Goal: Entertainment & Leisure: Consume media (video, audio)

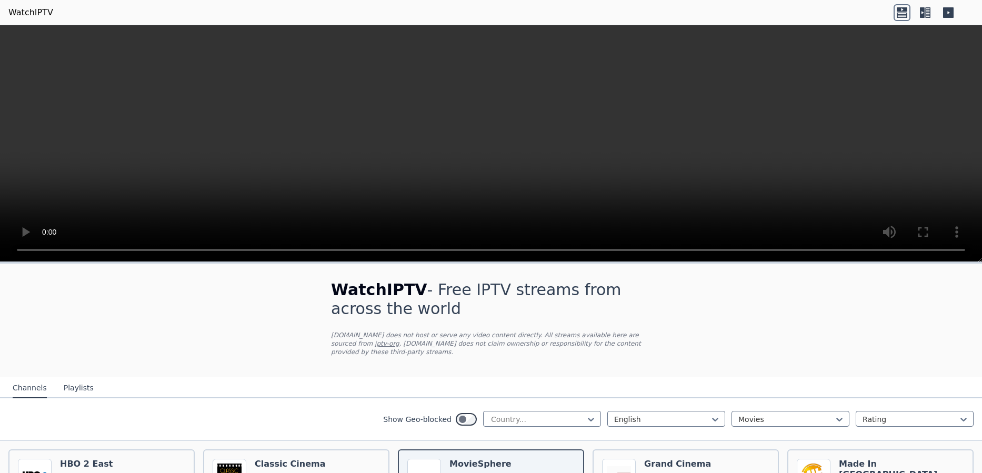
click at [922, 9] on icon at bounding box center [922, 12] width 5 height 11
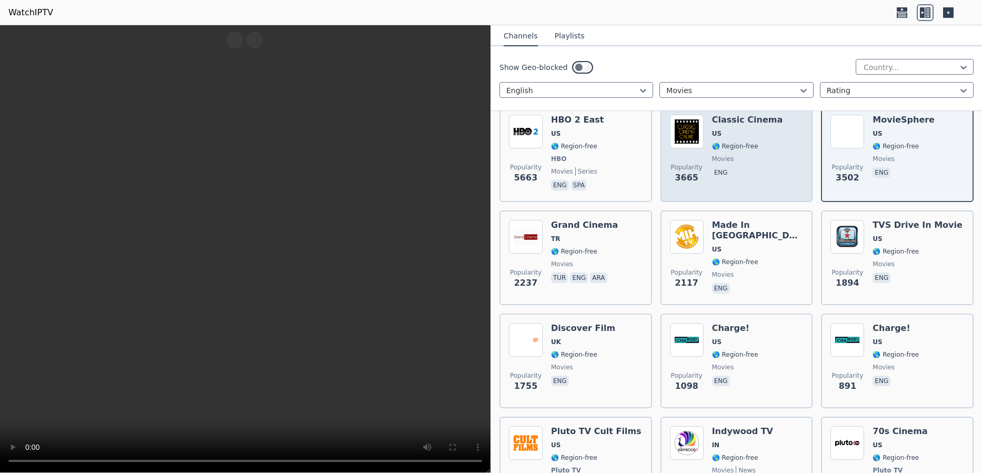
scroll to position [179, 0]
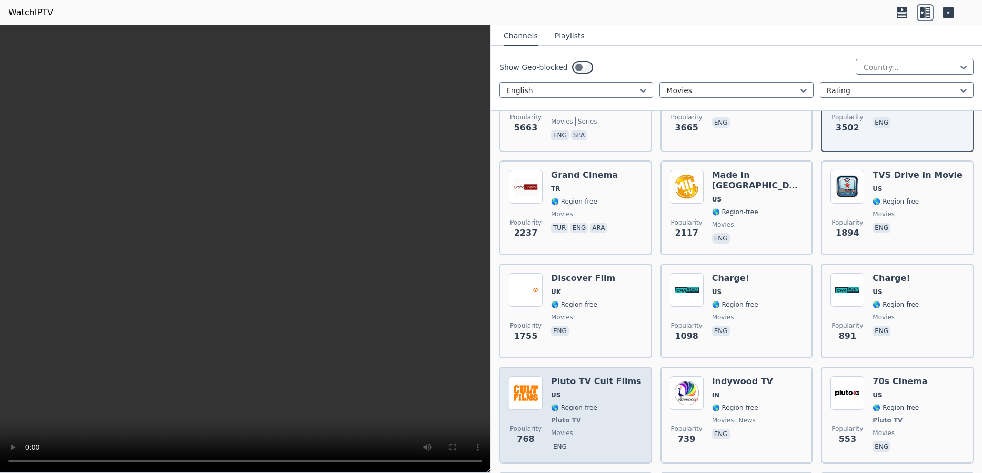
click at [589, 403] on span "🌎 Region-free" at bounding box center [574, 407] width 46 height 8
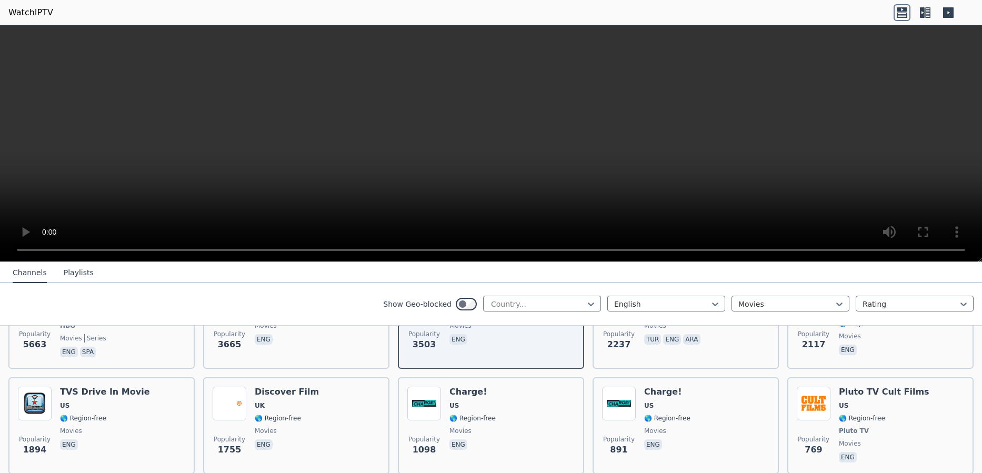
scroll to position [196, 0]
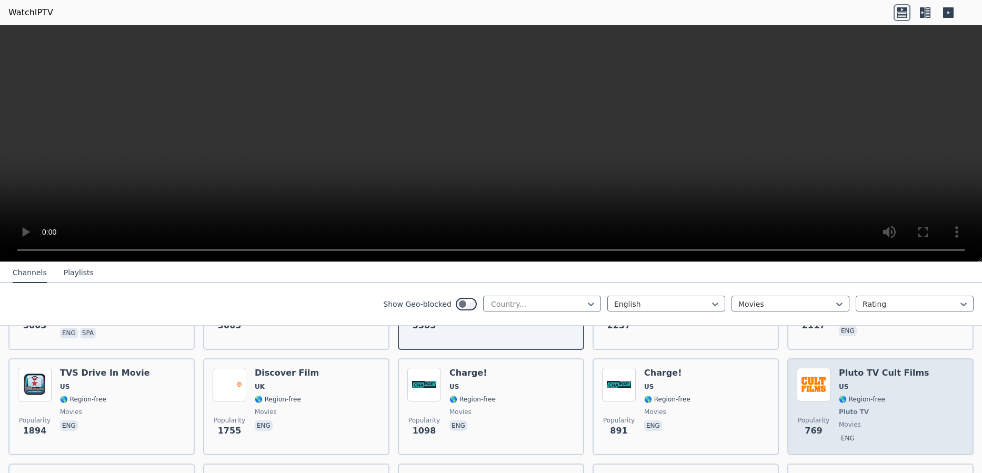
click at [883, 395] on span "🌎 Region-free" at bounding box center [884, 399] width 90 height 8
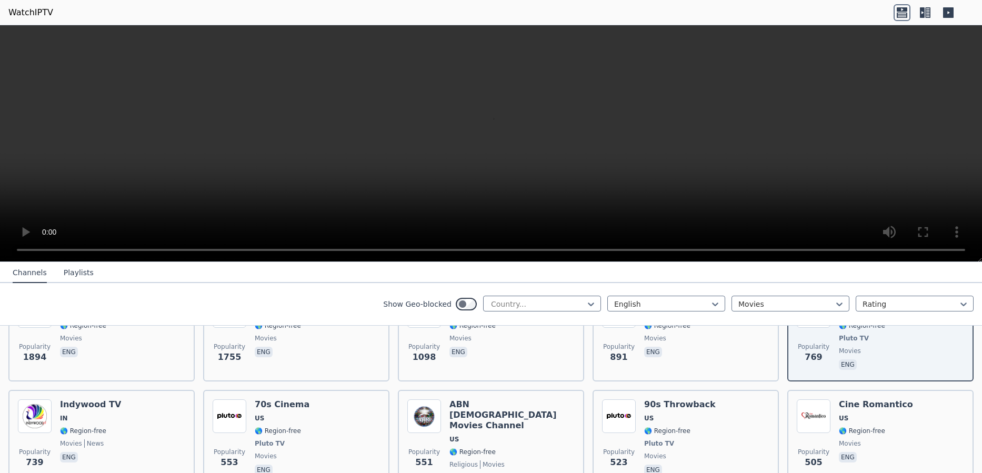
scroll to position [318, 0]
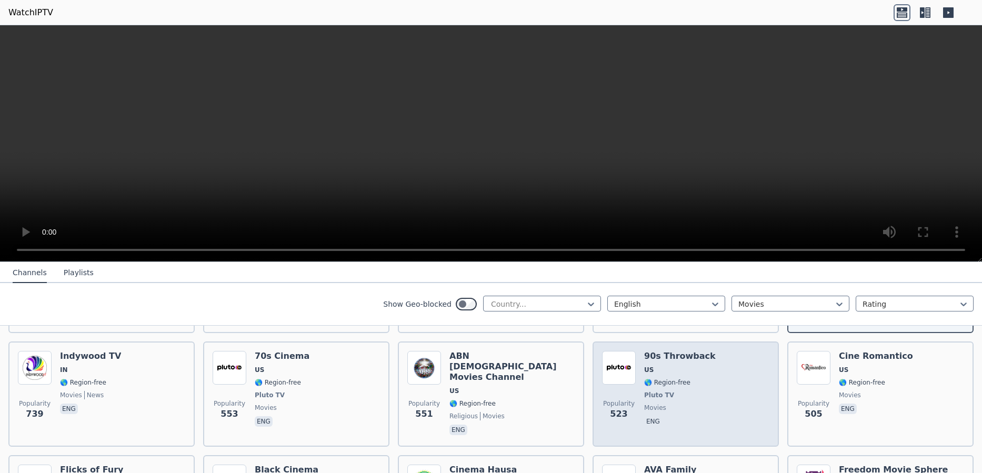
click at [697, 379] on div "90s Throwback US 🌎 Region-free Pluto TV movies eng" at bounding box center [680, 394] width 72 height 86
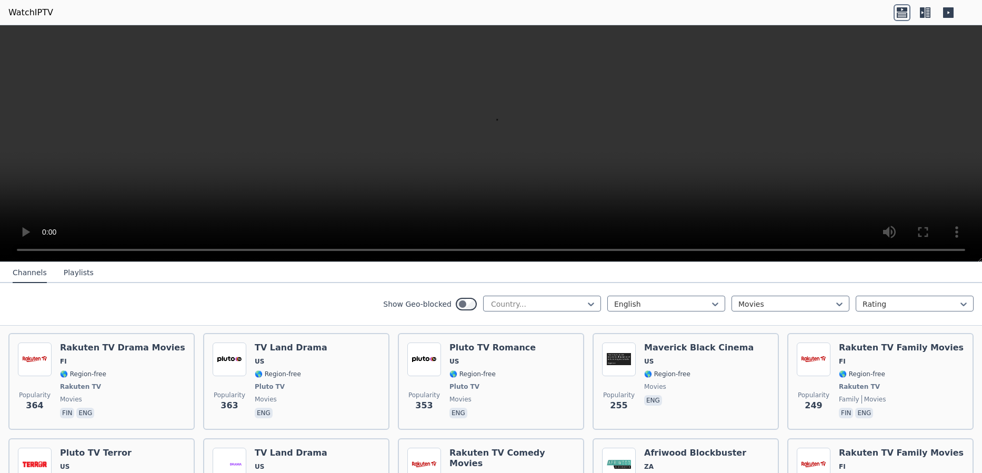
scroll to position [603, 0]
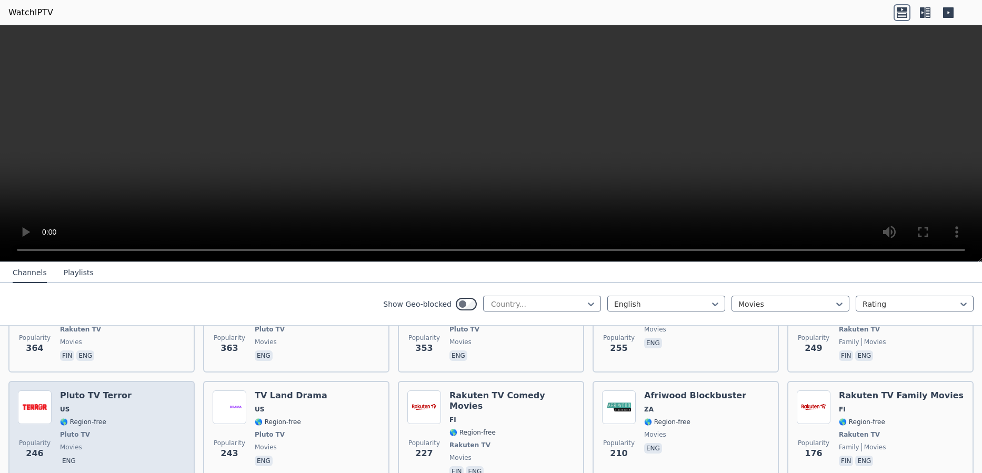
click at [148, 408] on div "Popularity 246 Pluto TV Terror US 🌎 Region-free Pluto TV movies eng" at bounding box center [101, 434] width 167 height 88
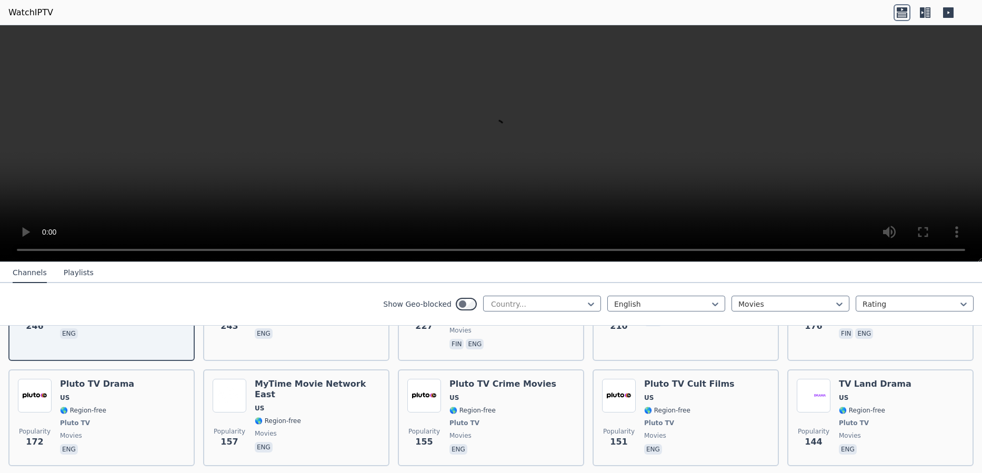
scroll to position [0, 0]
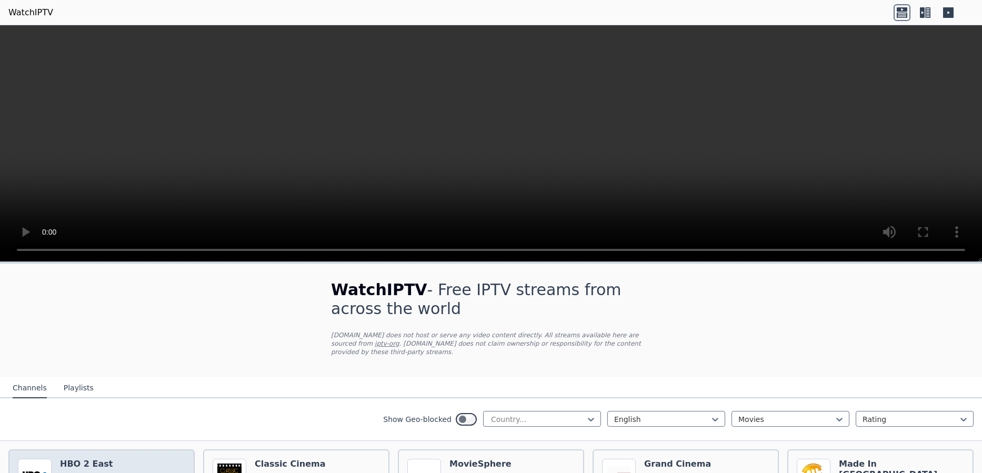
click at [901, 147] on video at bounding box center [491, 143] width 982 height 237
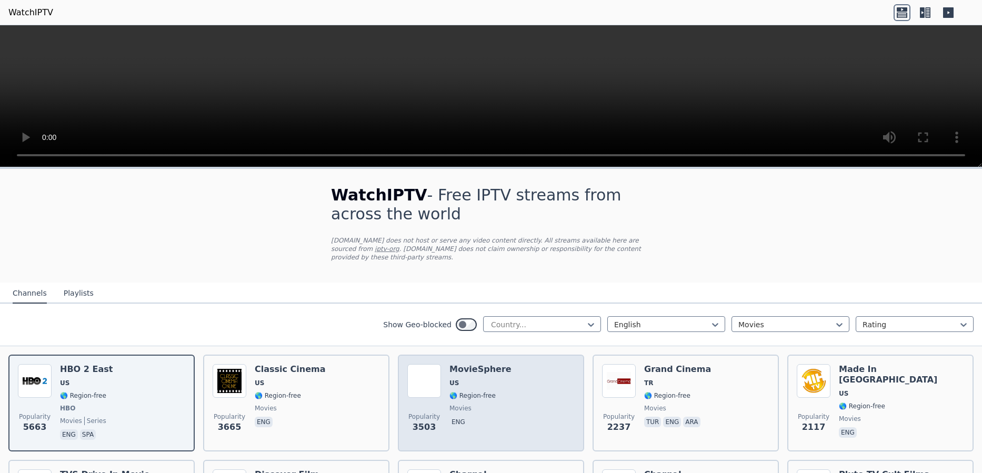
click at [491, 391] on span "🌎 Region-free" at bounding box center [480, 395] width 62 height 8
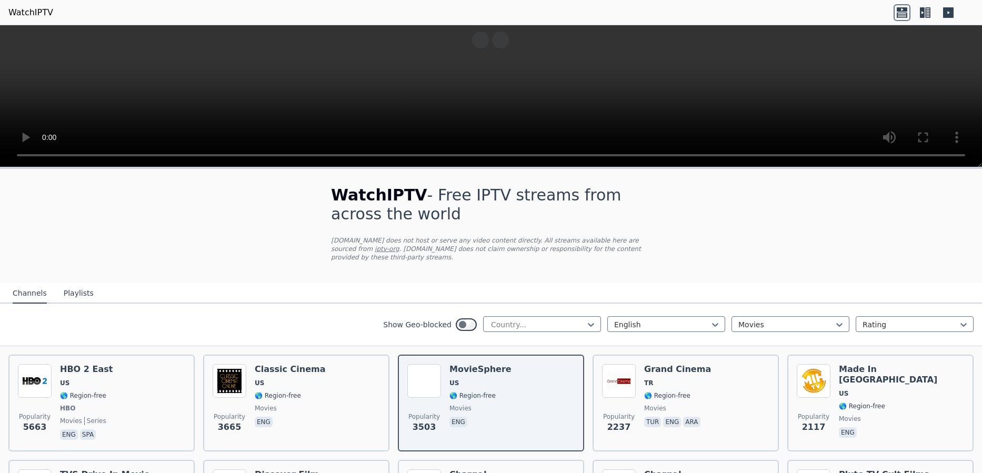
click at [904, 98] on video at bounding box center [491, 96] width 982 height 142
click at [818, 72] on video at bounding box center [491, 96] width 982 height 142
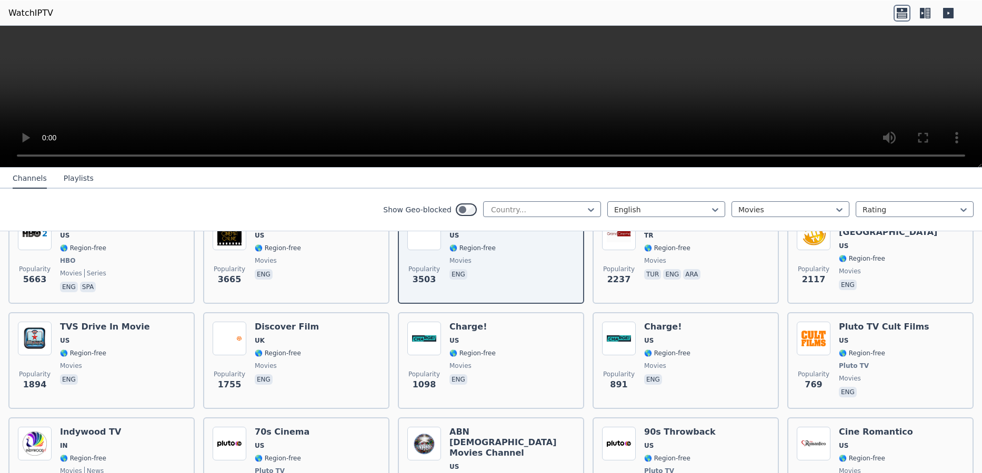
scroll to position [144, 0]
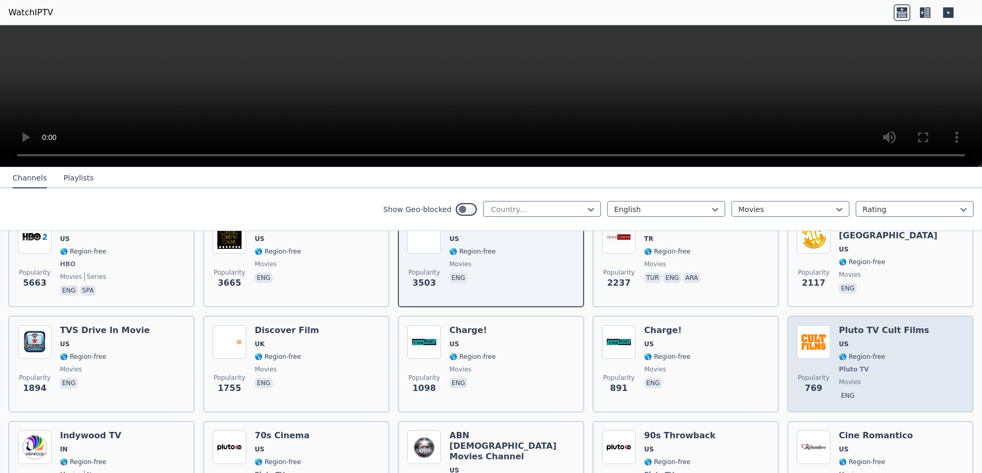
click at [872, 340] on span "US" at bounding box center [884, 344] width 90 height 8
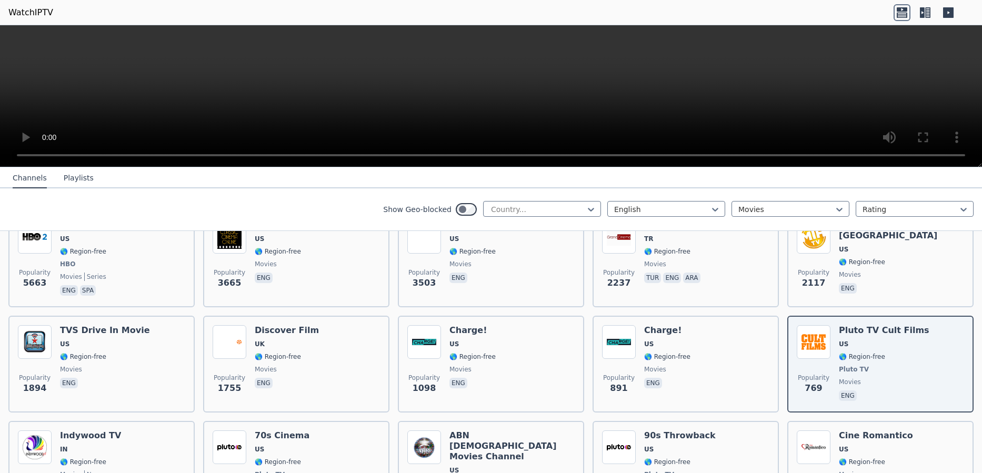
click at [482, 86] on video at bounding box center [491, 96] width 982 height 142
